Goal: Navigation & Orientation: Find specific page/section

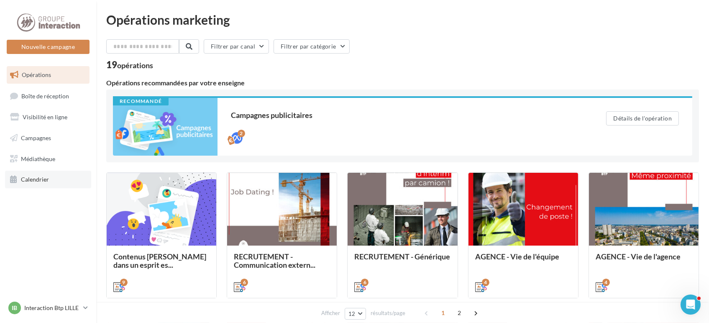
click at [61, 174] on link "Calendrier" at bounding box center [48, 180] width 86 height 18
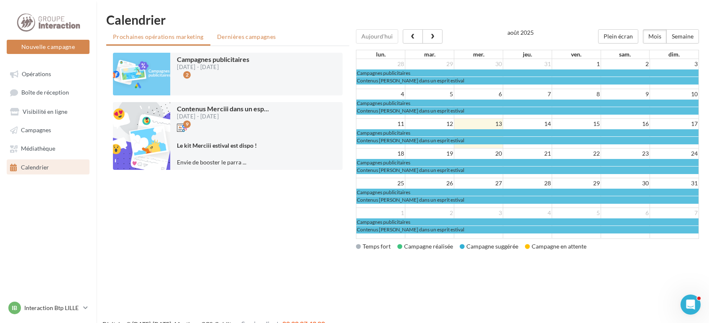
click at [245, 39] on span "Dernières campagnes" at bounding box center [246, 36] width 59 height 7
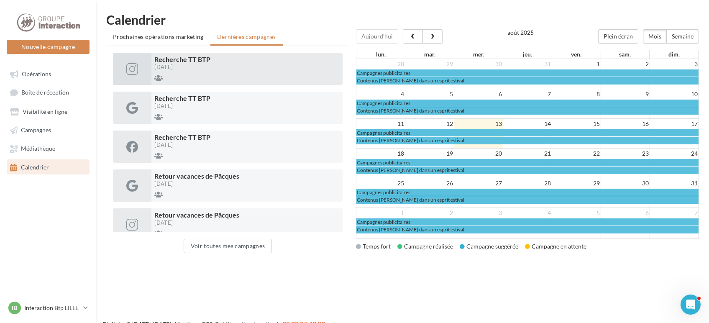
click at [184, 62] on span "Recherche TT BTP" at bounding box center [183, 59] width 56 height 8
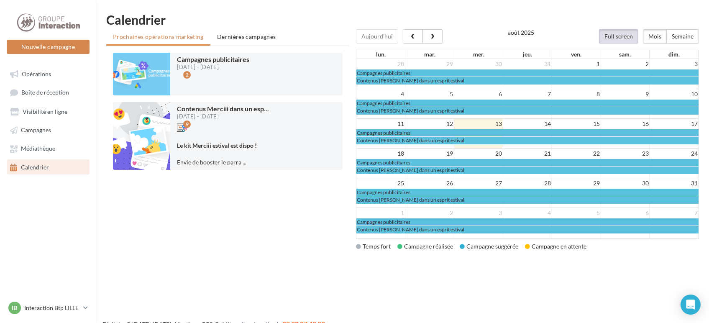
click at [633, 34] on button "Full screen" at bounding box center [618, 36] width 39 height 14
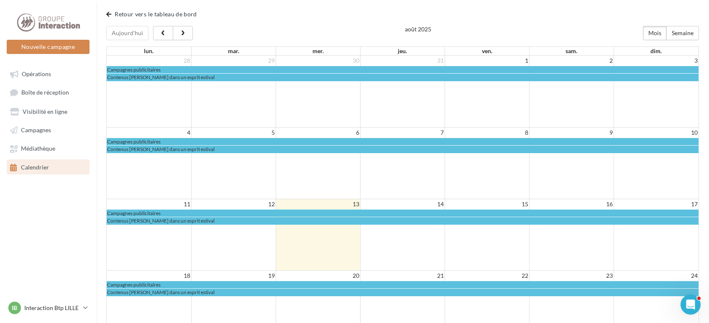
scroll to position [46, 0]
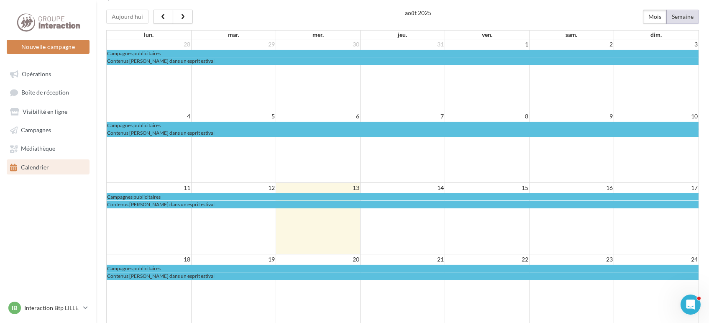
click at [690, 22] on button "Semaine" at bounding box center [682, 17] width 33 height 14
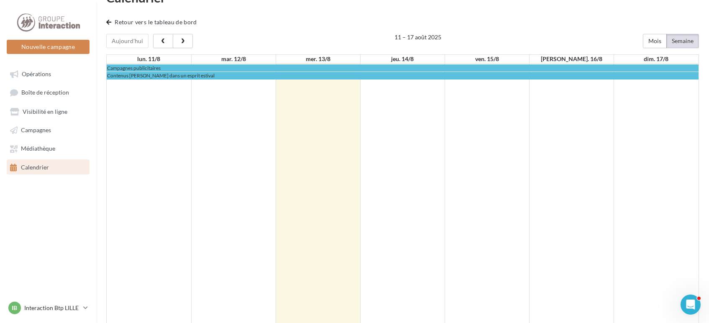
scroll to position [0, 0]
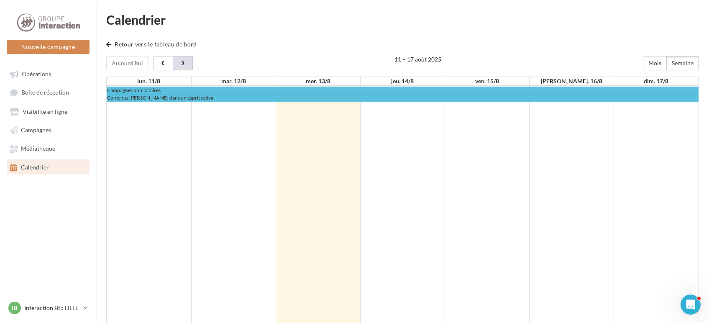
click at [185, 57] on button "button" at bounding box center [183, 63] width 20 height 14
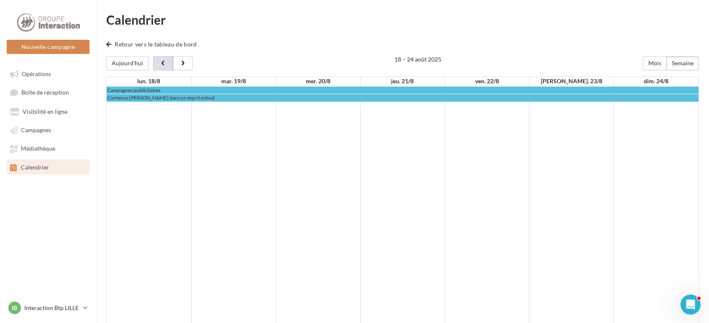
click at [166, 59] on button "button" at bounding box center [163, 63] width 20 height 14
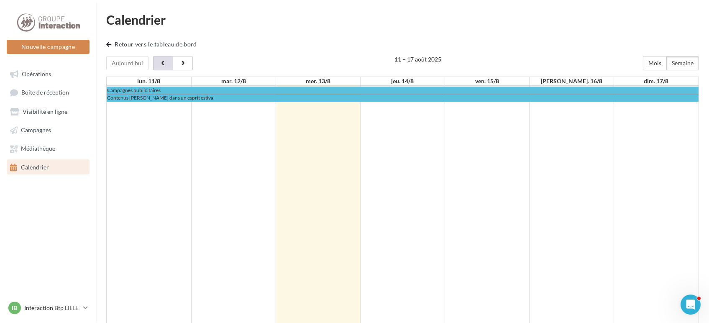
click at [166, 59] on button "button" at bounding box center [163, 63] width 20 height 14
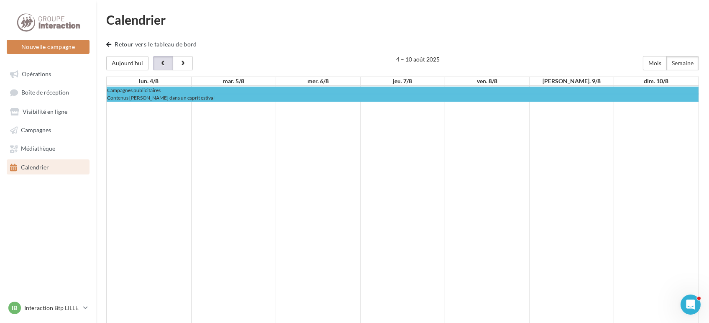
click at [166, 59] on button "button" at bounding box center [163, 63] width 20 height 14
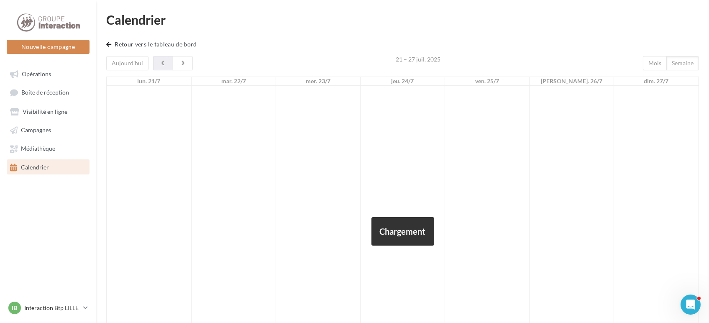
click at [166, 59] on div at bounding box center [402, 286] width 593 height 460
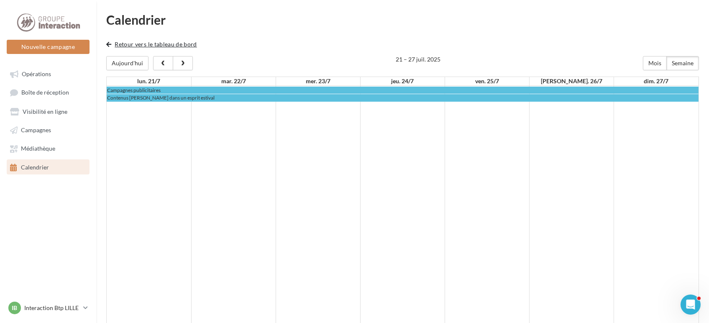
click at [111, 43] on button "Retour vers le tableau de bord" at bounding box center [153, 44] width 94 height 10
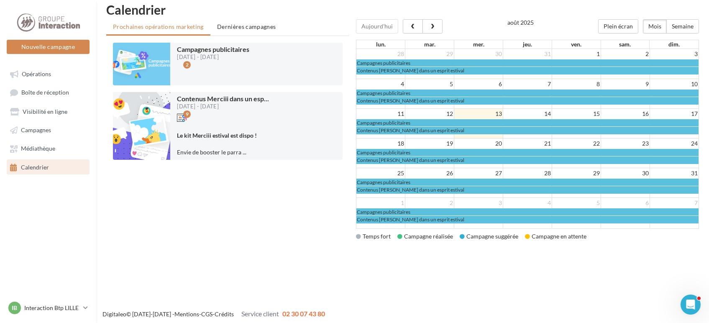
scroll to position [13, 0]
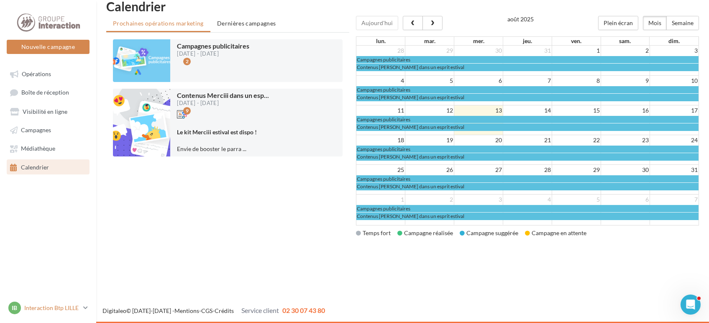
click at [70, 308] on p "Interaction Btp LILLE" at bounding box center [52, 308] width 56 height 8
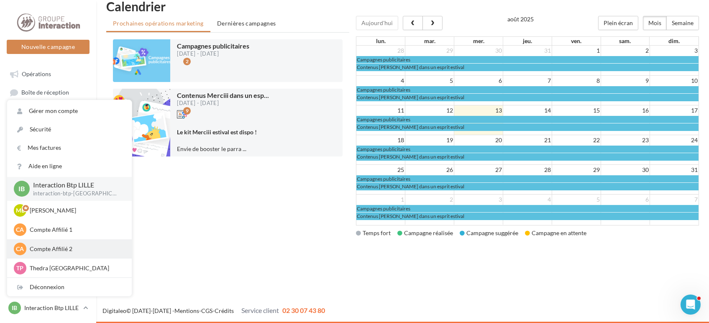
scroll to position [46, 0]
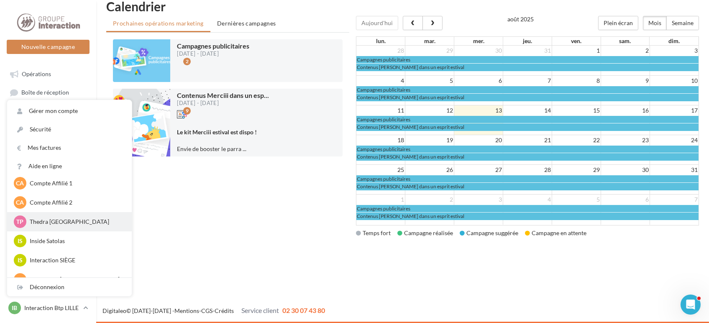
click at [55, 224] on p "Thedra Paris" at bounding box center [76, 221] width 92 height 8
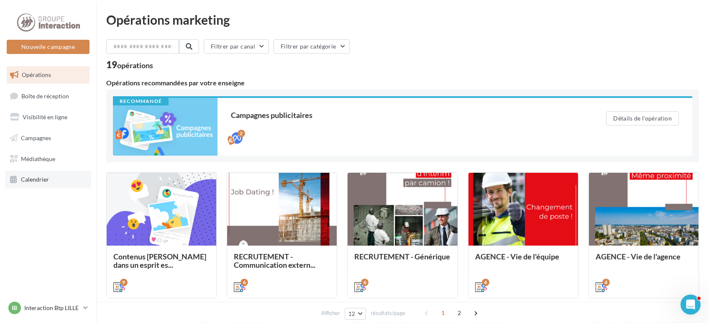
click at [40, 184] on link "Calendrier" at bounding box center [48, 180] width 86 height 18
